Goal: Task Accomplishment & Management: Use online tool/utility

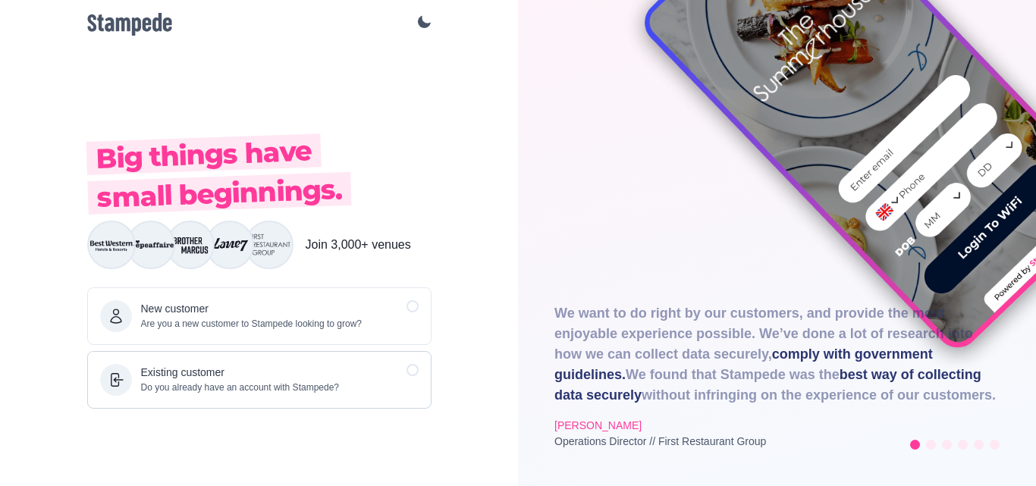
click at [410, 369] on div at bounding box center [412, 370] width 12 height 12
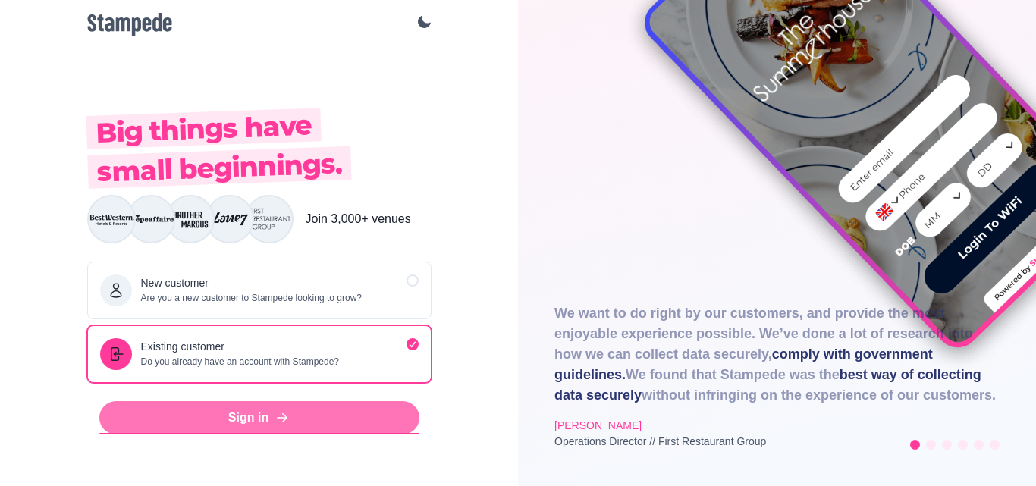
click at [320, 412] on link "Sign in" at bounding box center [259, 417] width 320 height 33
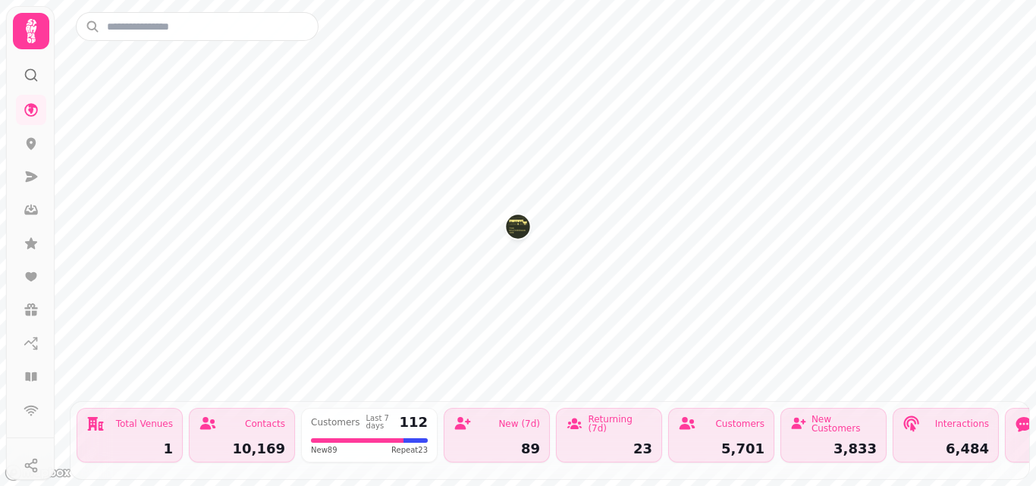
drag, startPoint x: 47, startPoint y: 316, endPoint x: 49, endPoint y: 344, distance: 27.3
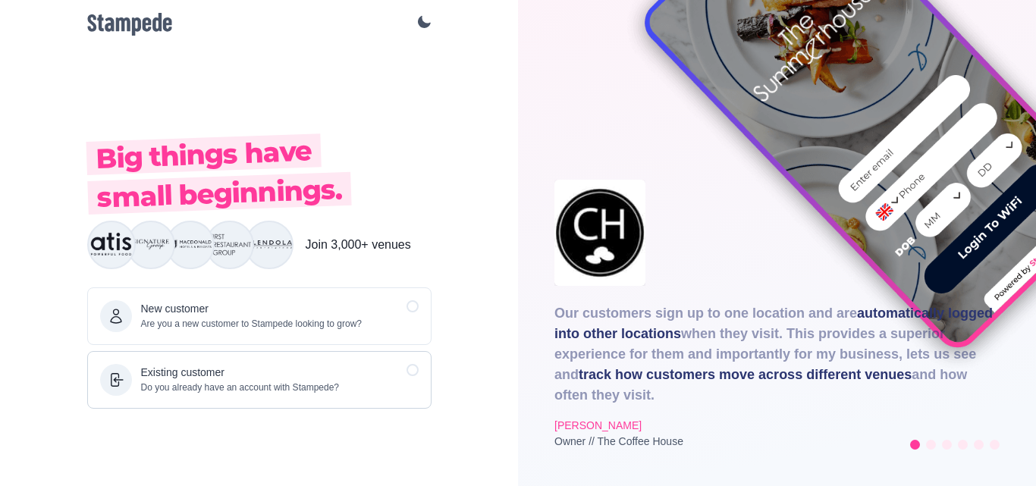
click at [413, 362] on div "Existing customer Do you already have an account with Stampede?" at bounding box center [259, 380] width 344 height 58
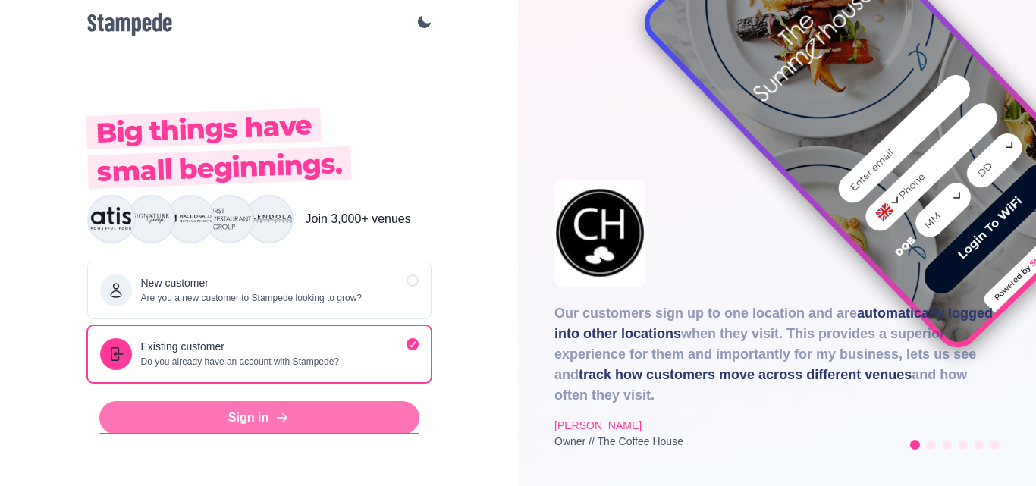
click at [373, 411] on link "Sign in" at bounding box center [259, 417] width 320 height 33
